Goal: Transaction & Acquisition: Book appointment/travel/reservation

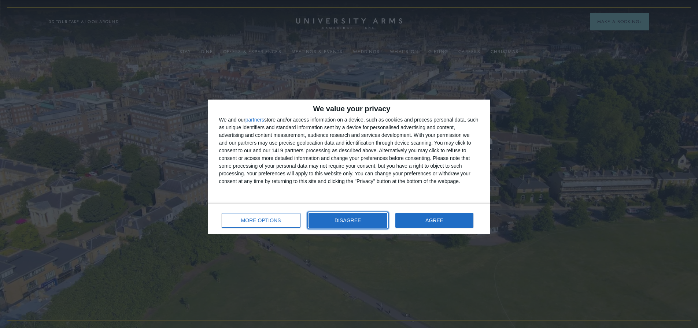
click at [379, 221] on button "DISAGREE" at bounding box center [348, 220] width 79 height 15
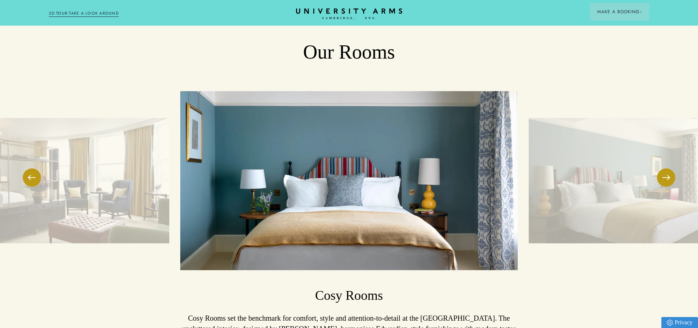
scroll to position [586, 0]
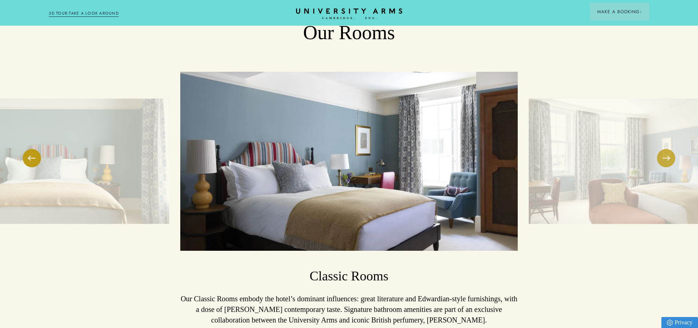
click at [669, 163] on button at bounding box center [666, 158] width 18 height 18
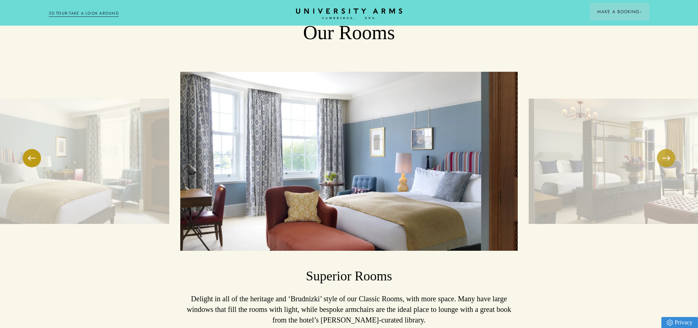
click at [669, 162] on button at bounding box center [666, 158] width 18 height 18
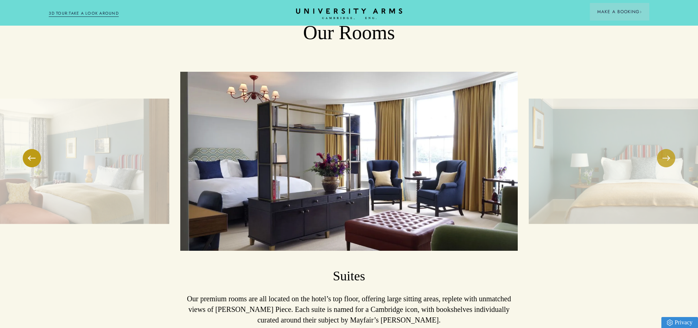
click at [669, 162] on button at bounding box center [666, 158] width 18 height 18
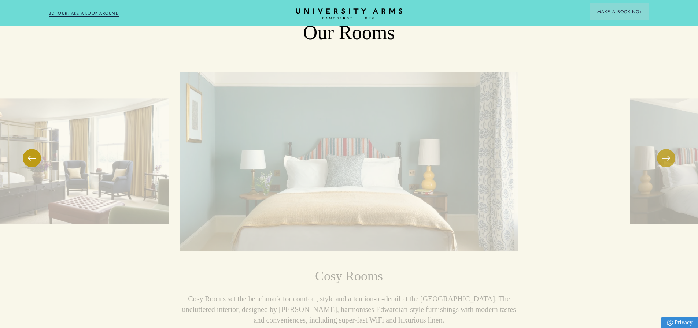
click at [669, 162] on button at bounding box center [666, 158] width 18 height 18
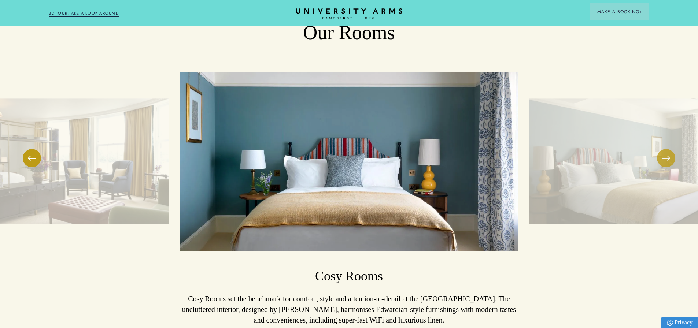
click at [669, 162] on button at bounding box center [666, 158] width 18 height 18
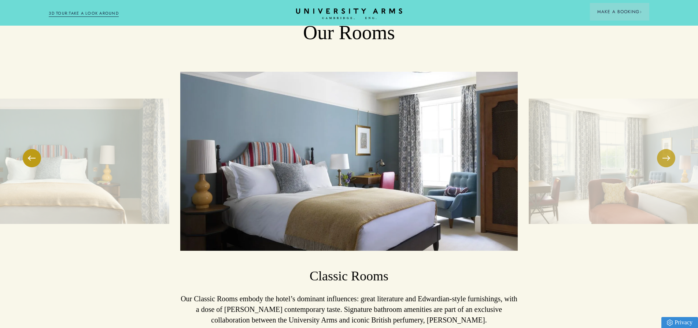
click at [669, 162] on button at bounding box center [666, 158] width 18 height 18
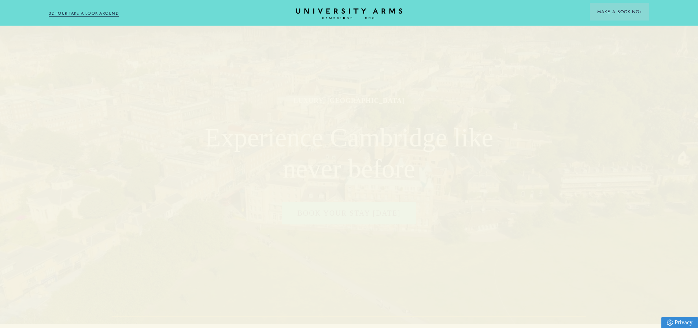
scroll to position [0, 0]
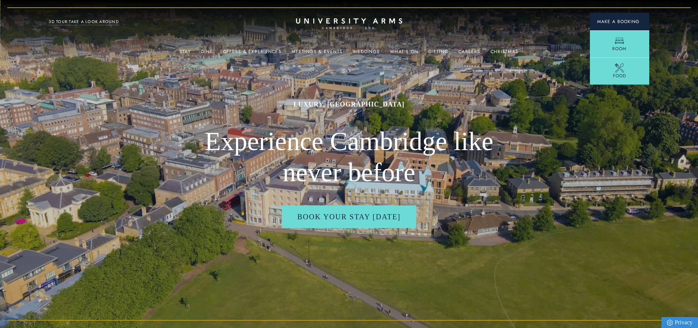
click at [628, 22] on span "Make a Booking" at bounding box center [619, 21] width 45 height 7
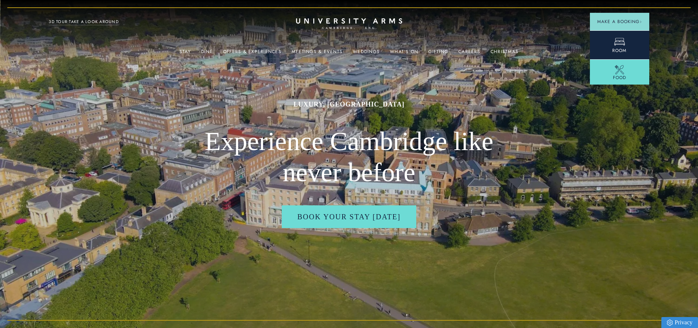
click at [621, 44] on icon at bounding box center [619, 41] width 11 height 11
